Goal: Task Accomplishment & Management: Complete application form

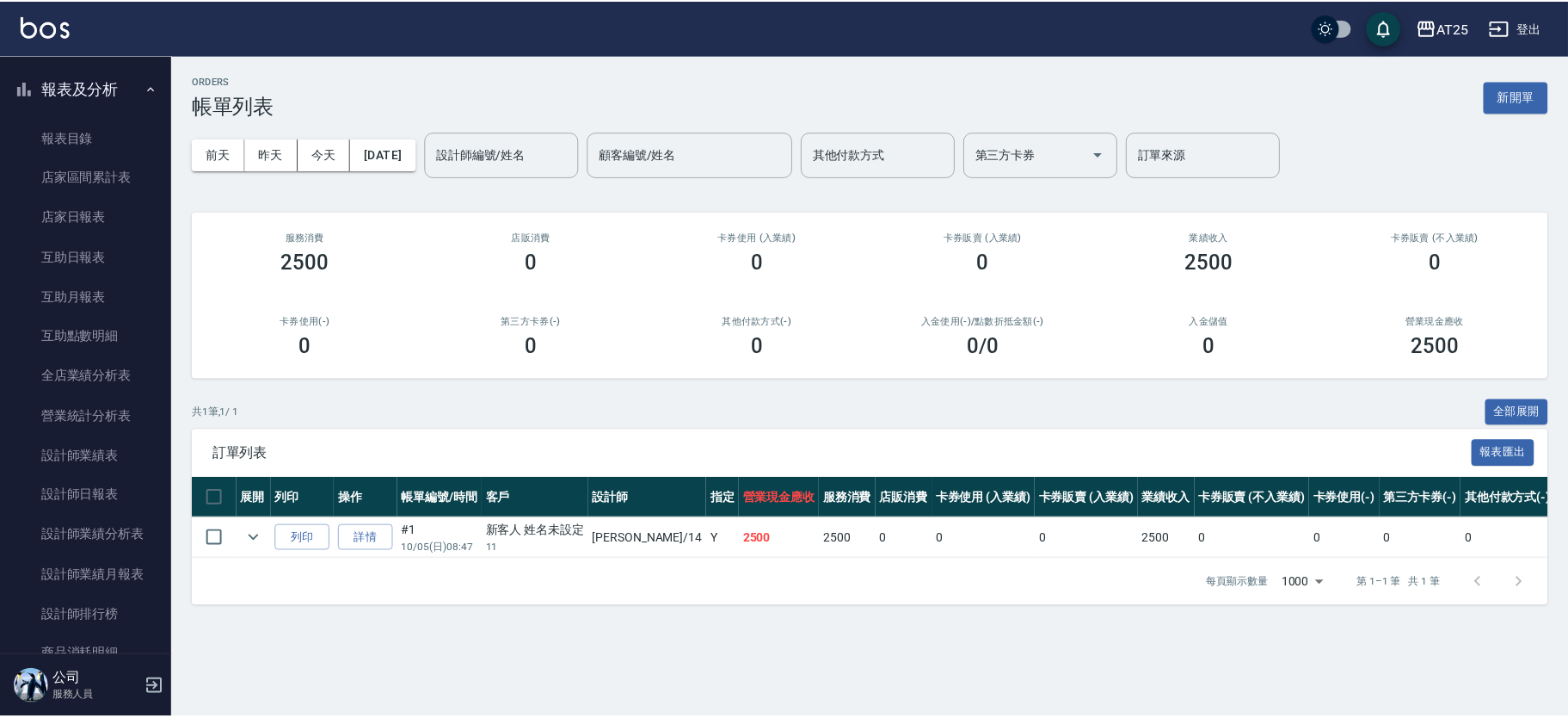
scroll to position [463, 0]
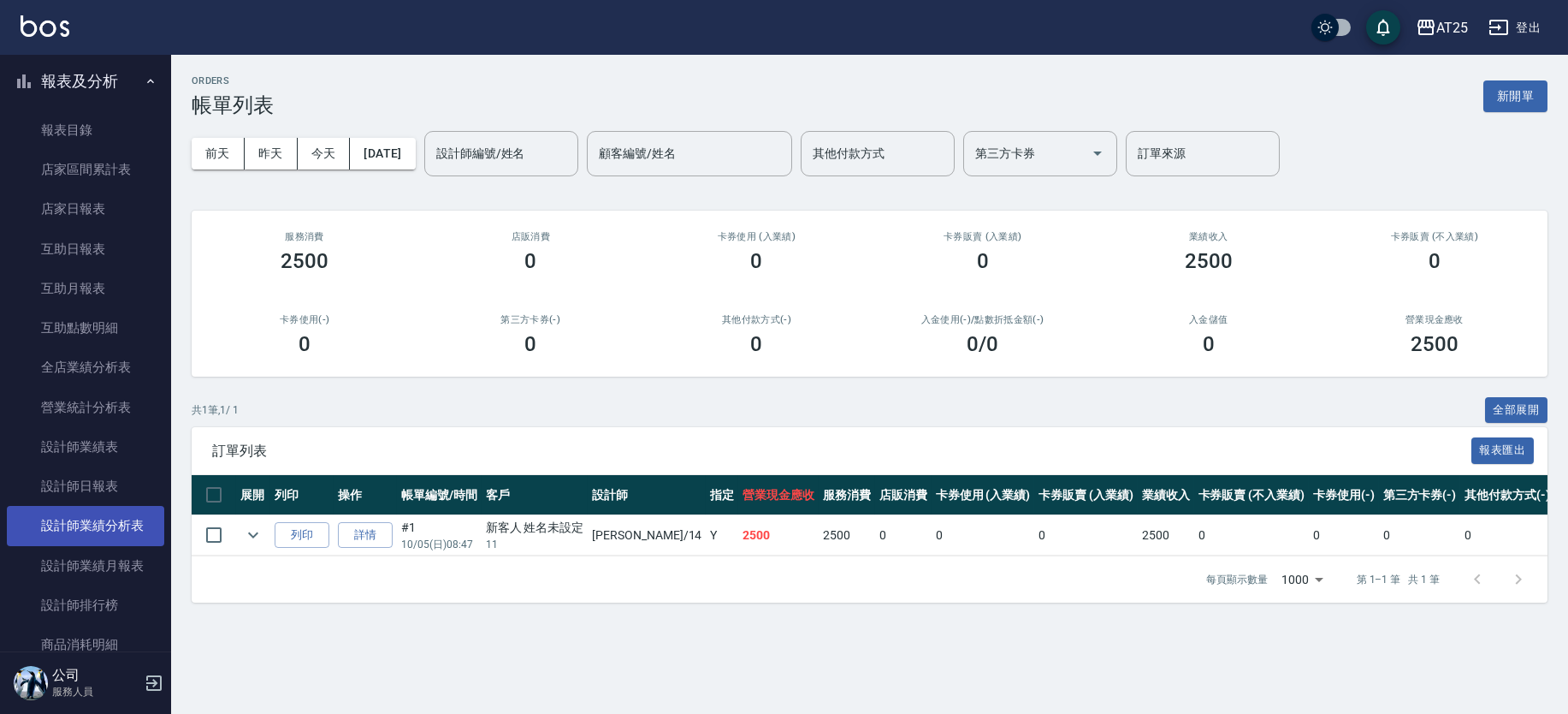
click at [118, 523] on link "設計師業績分析表" at bounding box center [85, 525] width 157 height 39
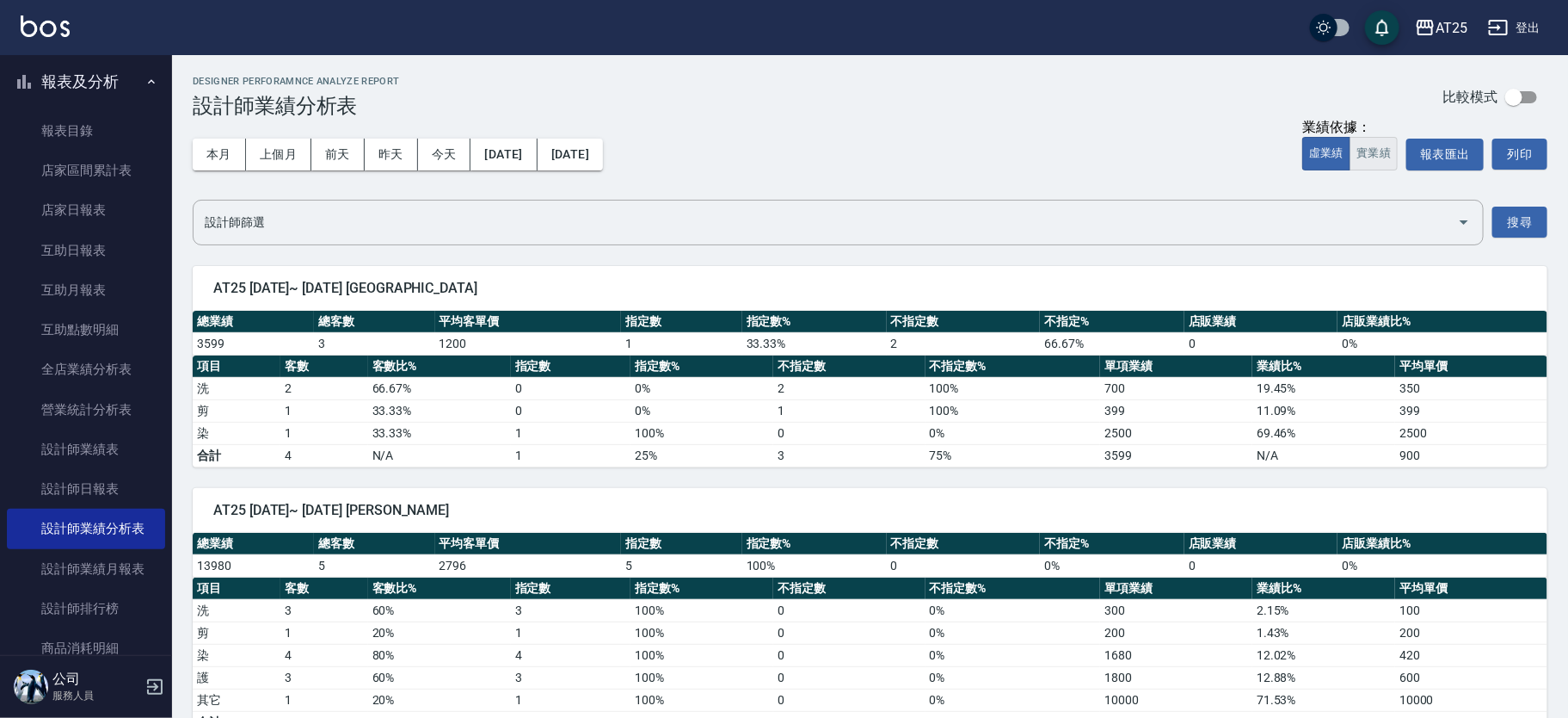
click at [1363, 157] on button "實業績" at bounding box center [1373, 153] width 48 height 34
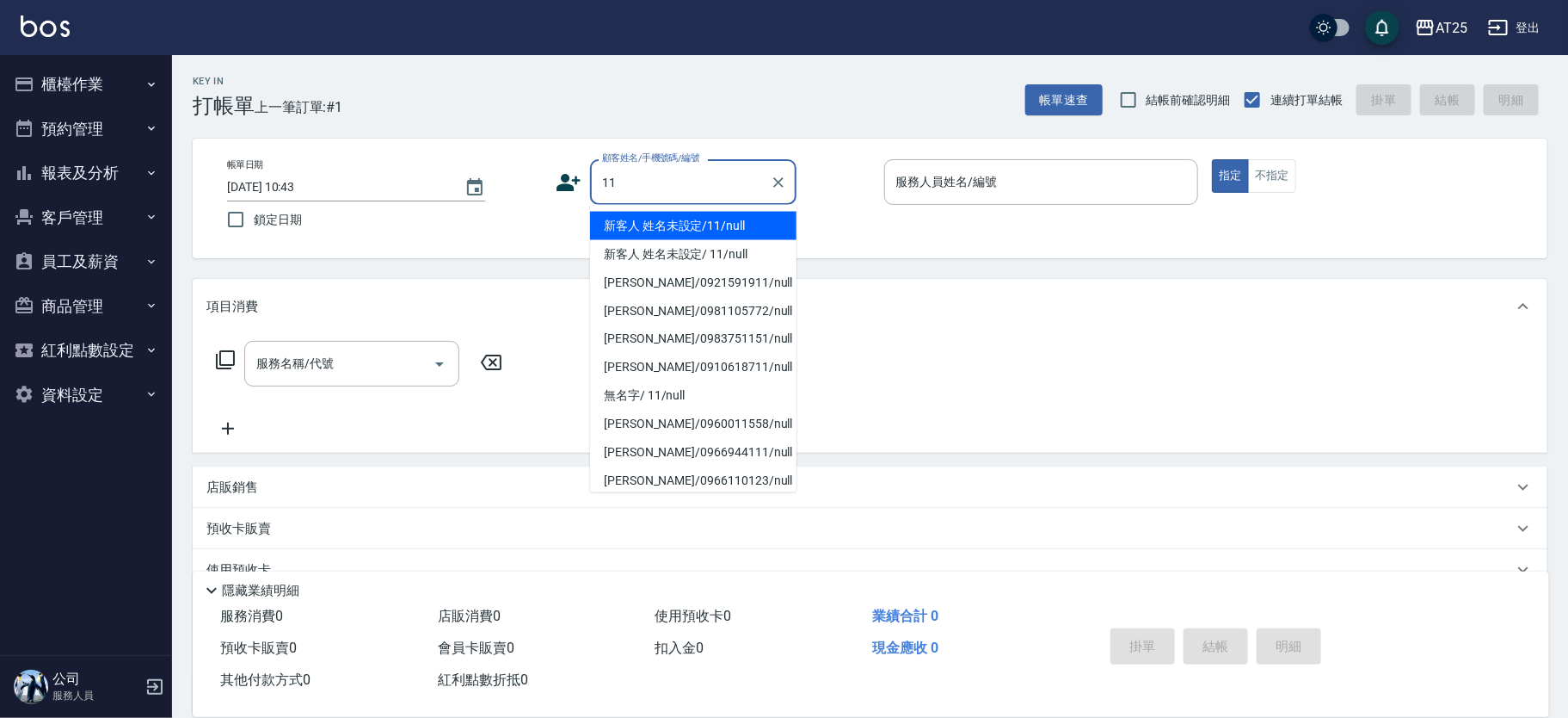
type input "新客人 姓名未設定/11/null"
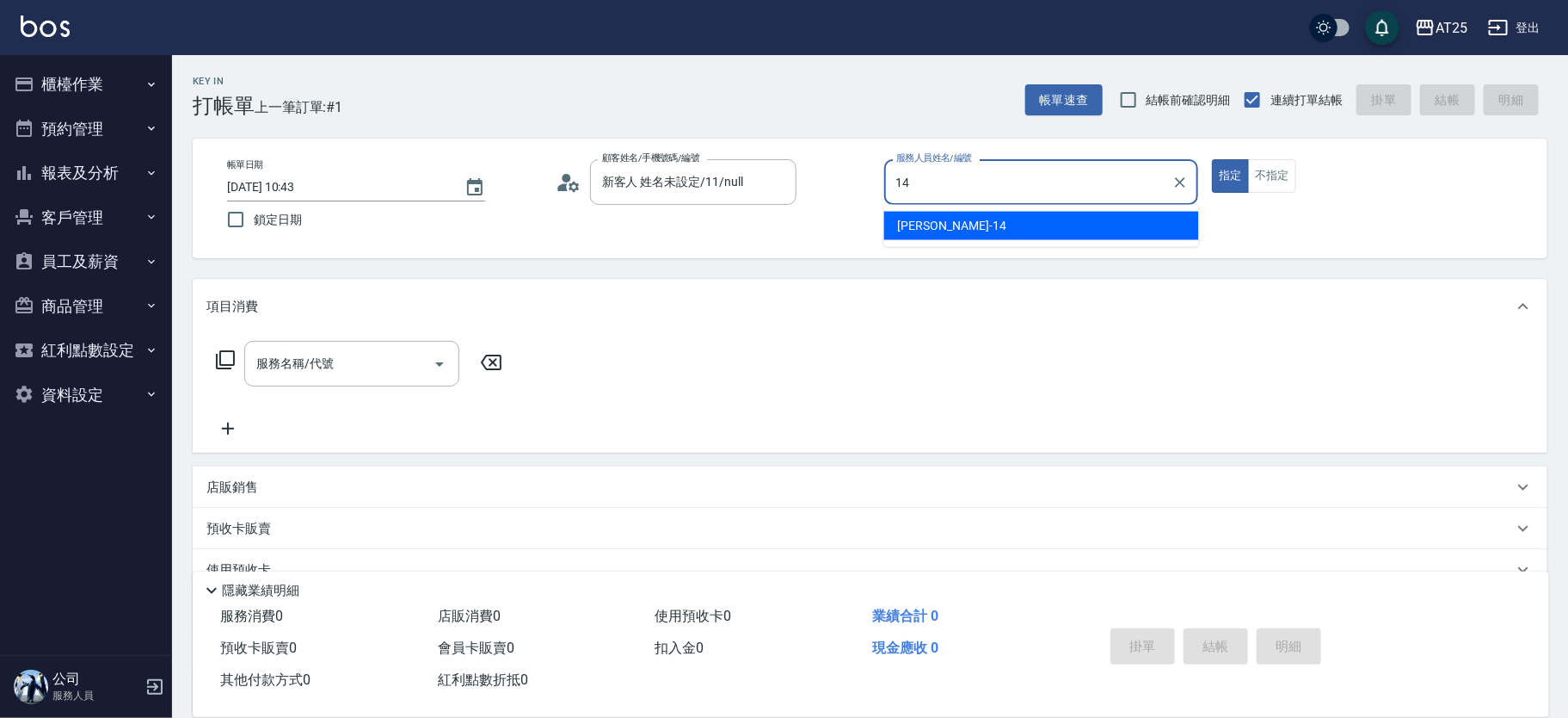
type input "[PERSON_NAME]-14"
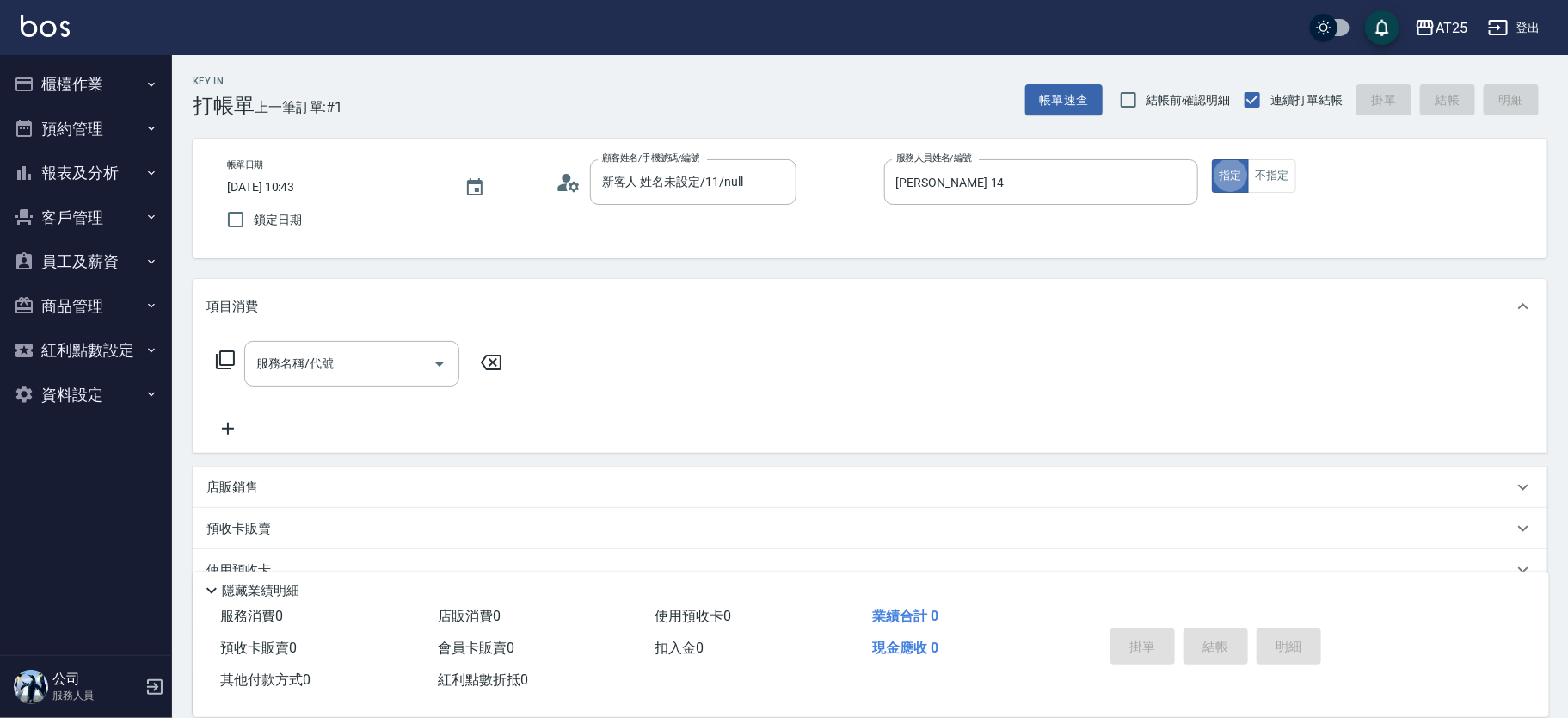
type button "true"
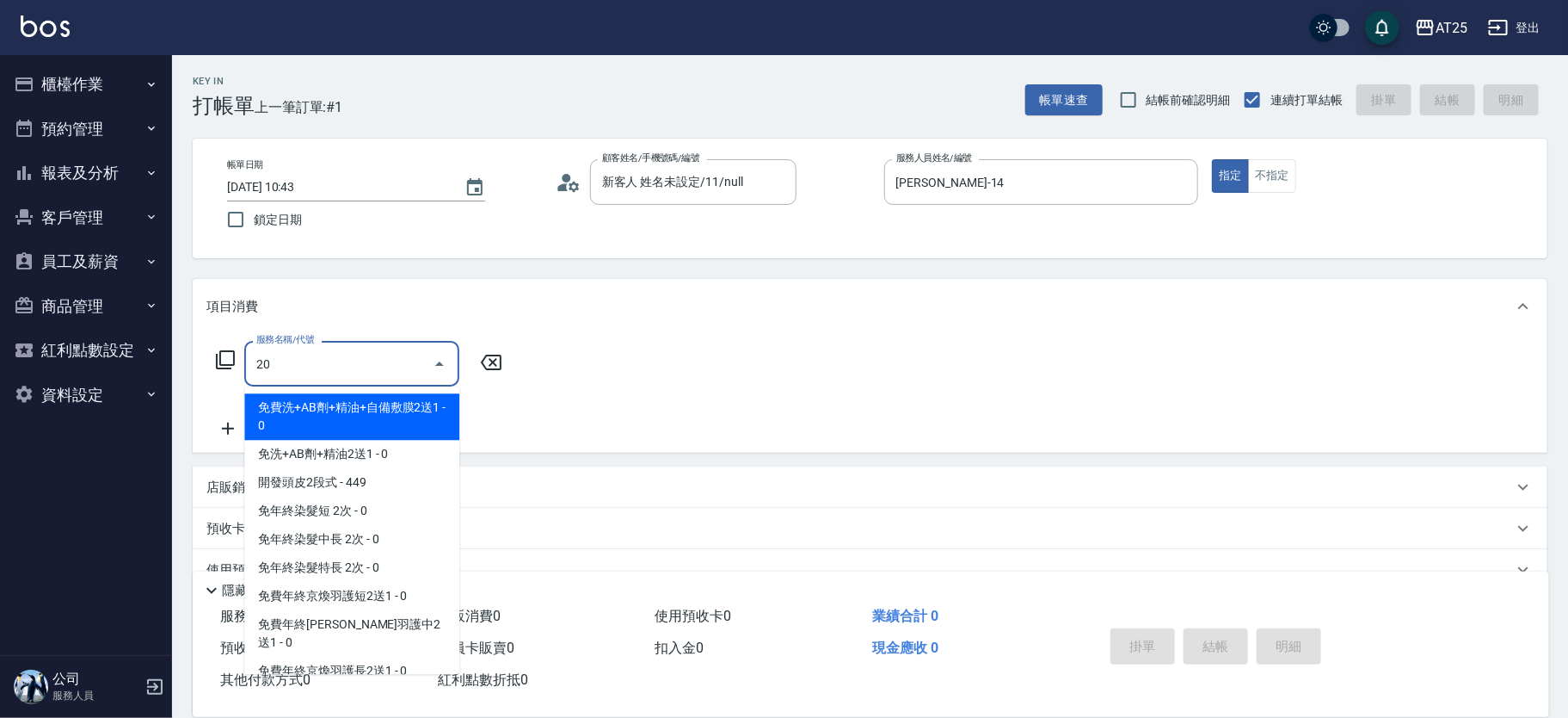
type input "201"
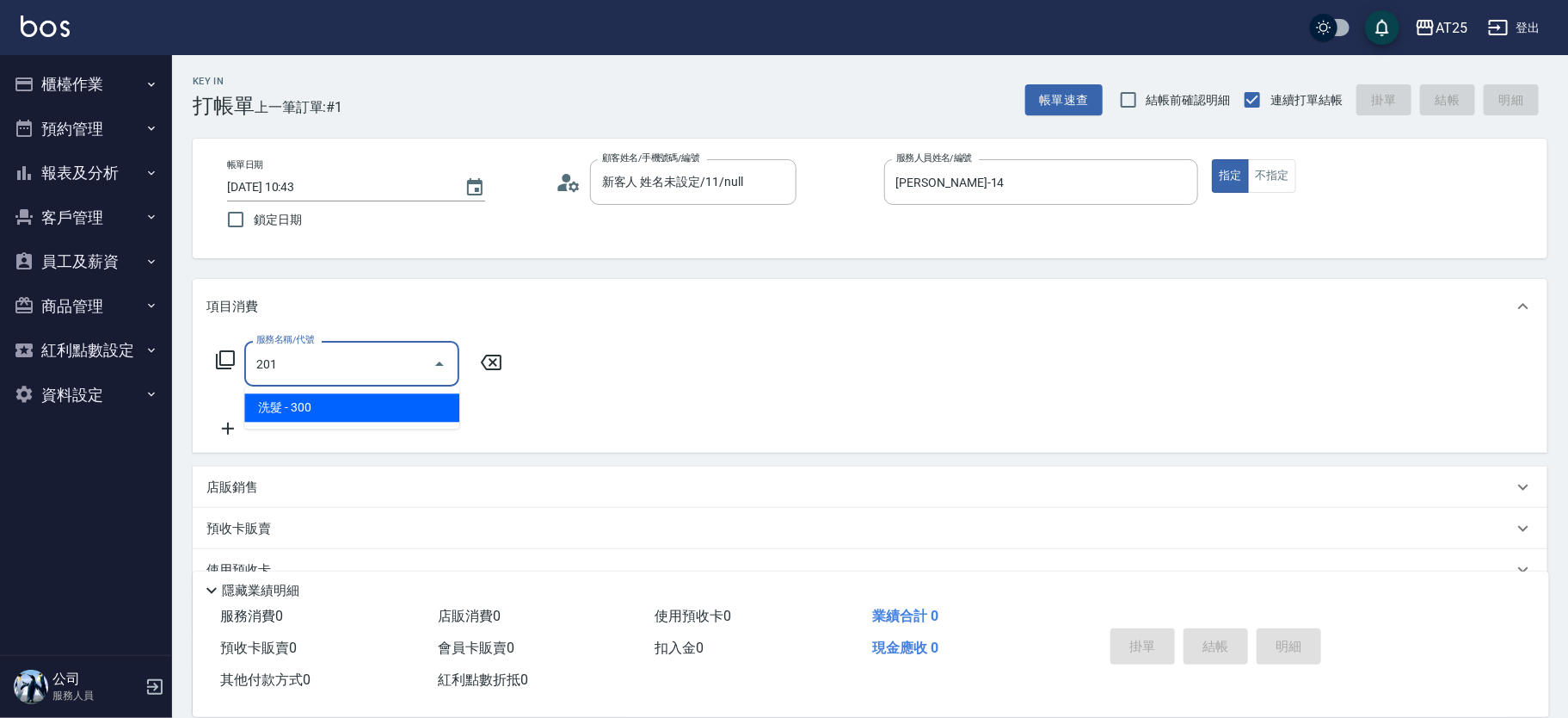
type input "30"
type input "洗髮(201)"
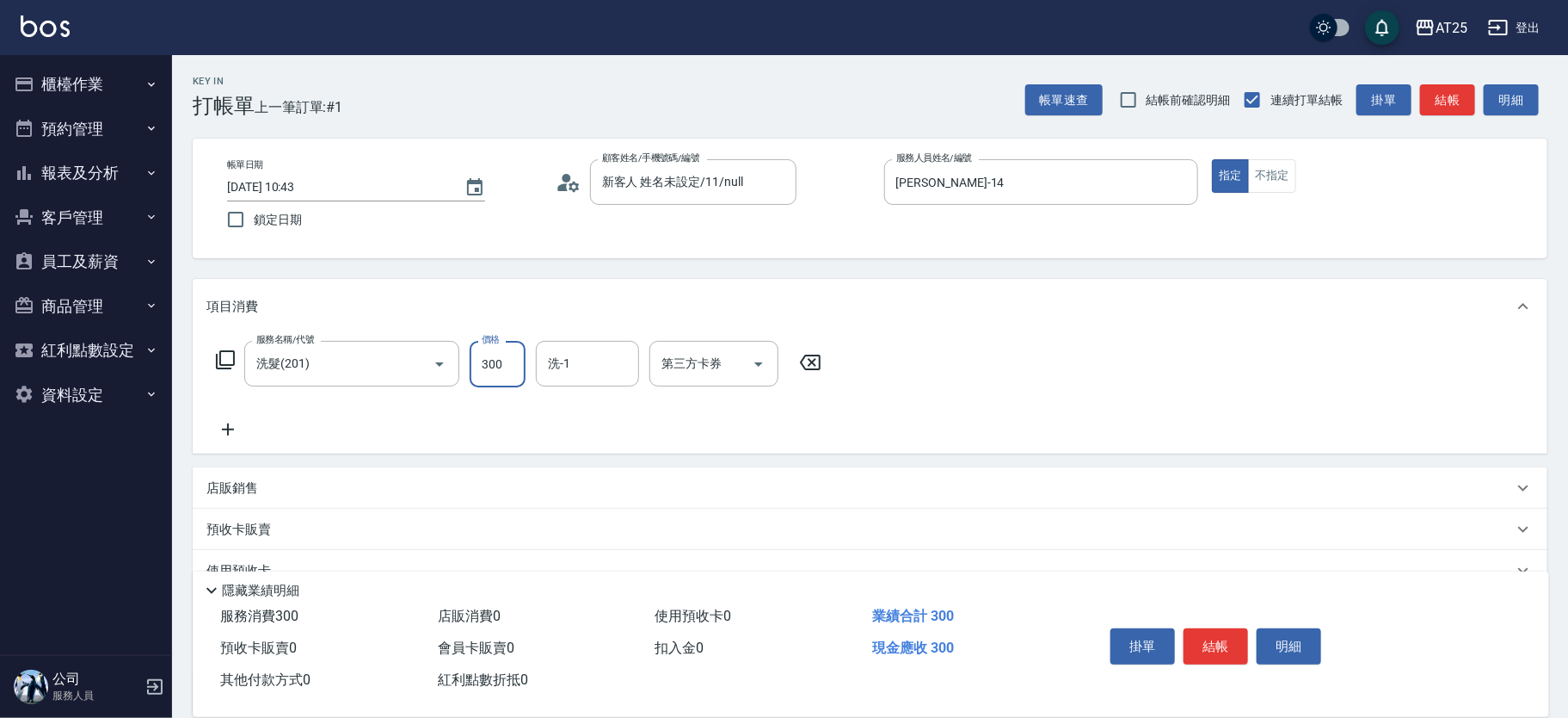
type input "0"
type input "40"
type input "400"
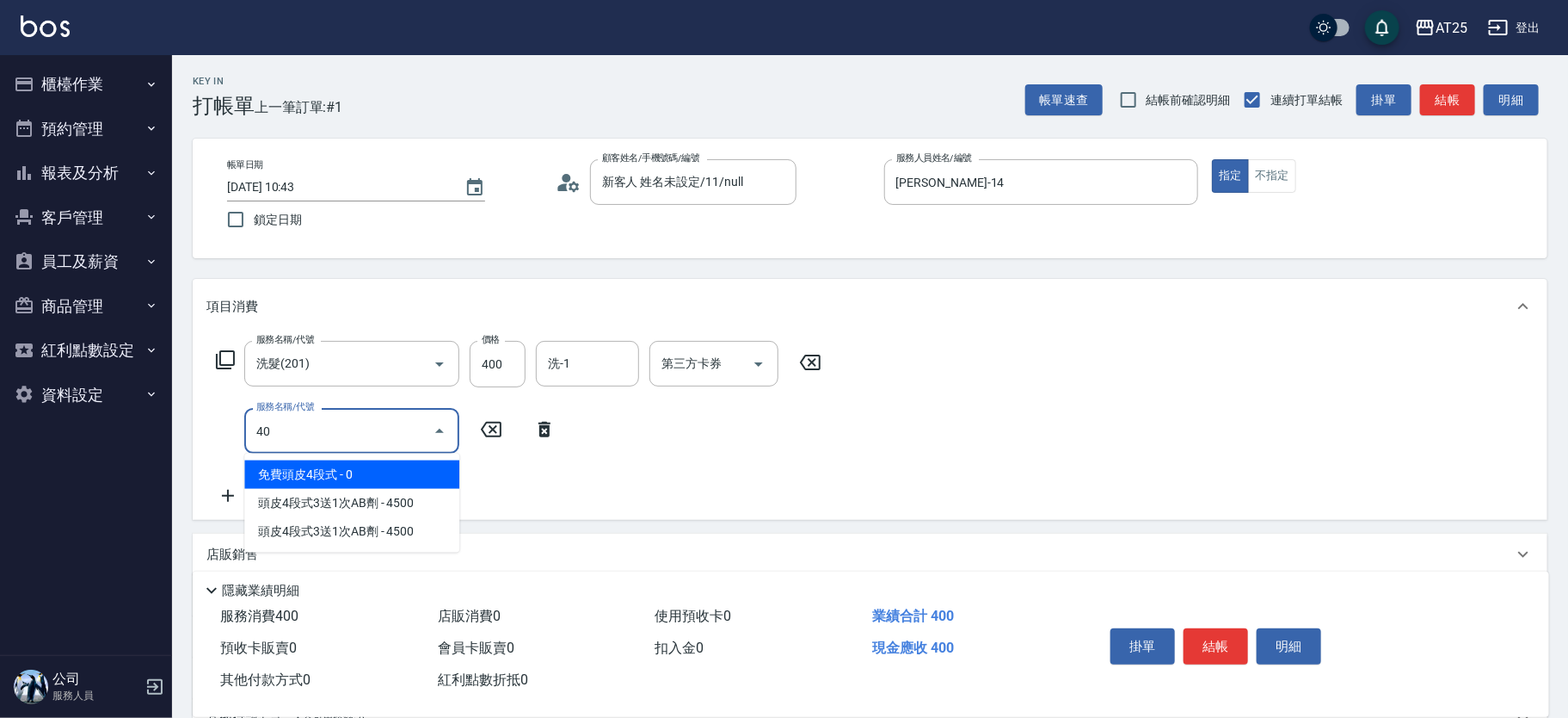
type input "401"
type input "70"
type input "剪髮(401)"
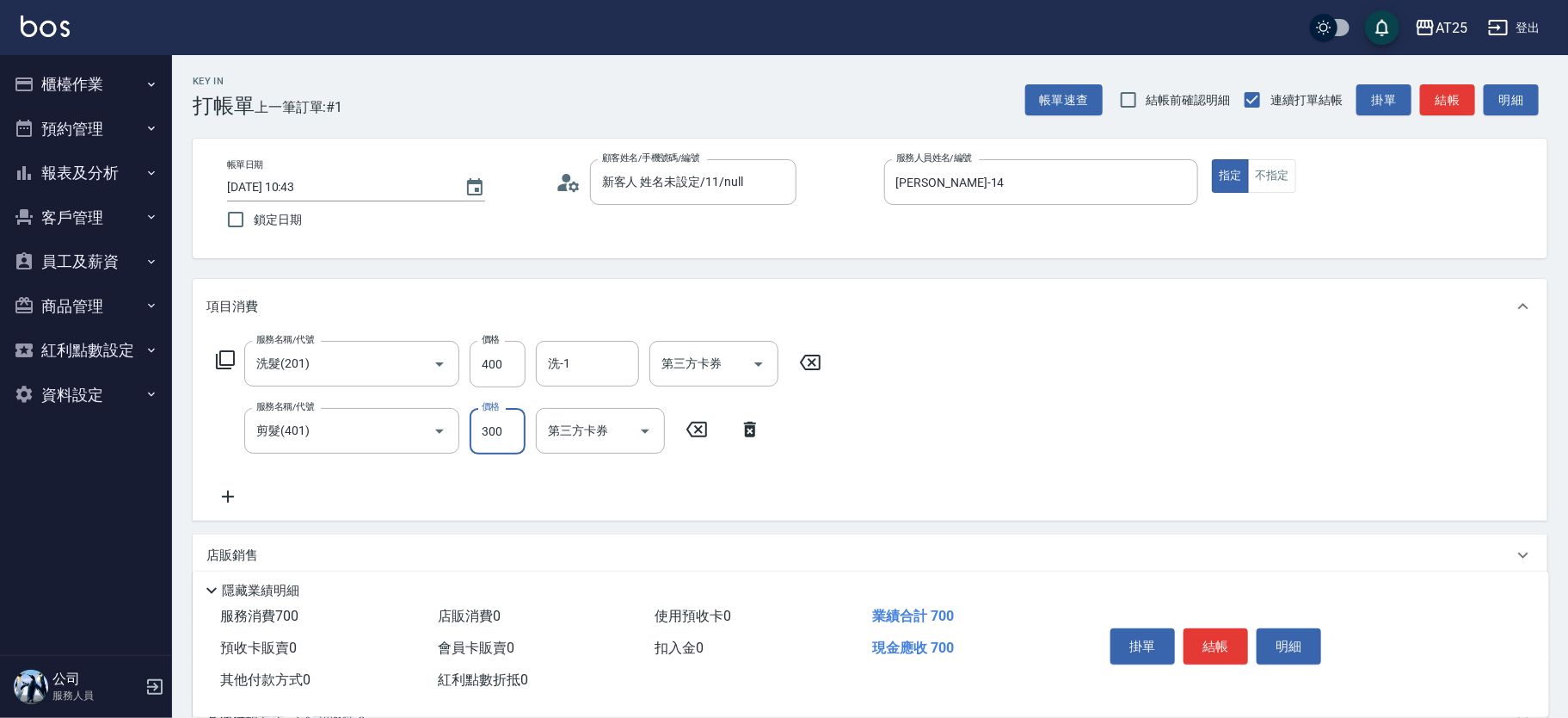
type input "40"
type input "80"
type input "400"
click at [1200, 633] on button "結帳" at bounding box center [1215, 647] width 65 height 37
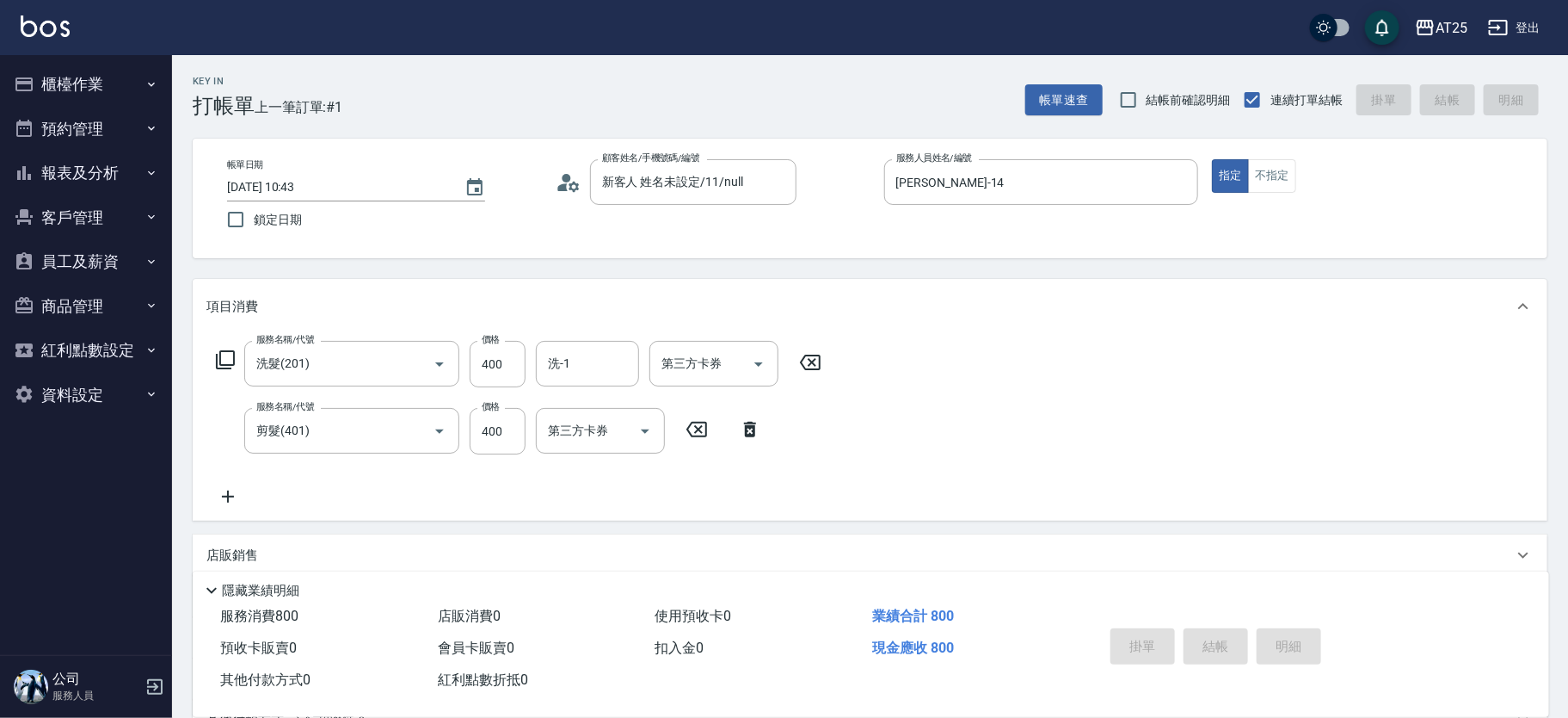
type input "[DATE] 11:49"
type input "0"
